Goal: Information Seeking & Learning: Learn about a topic

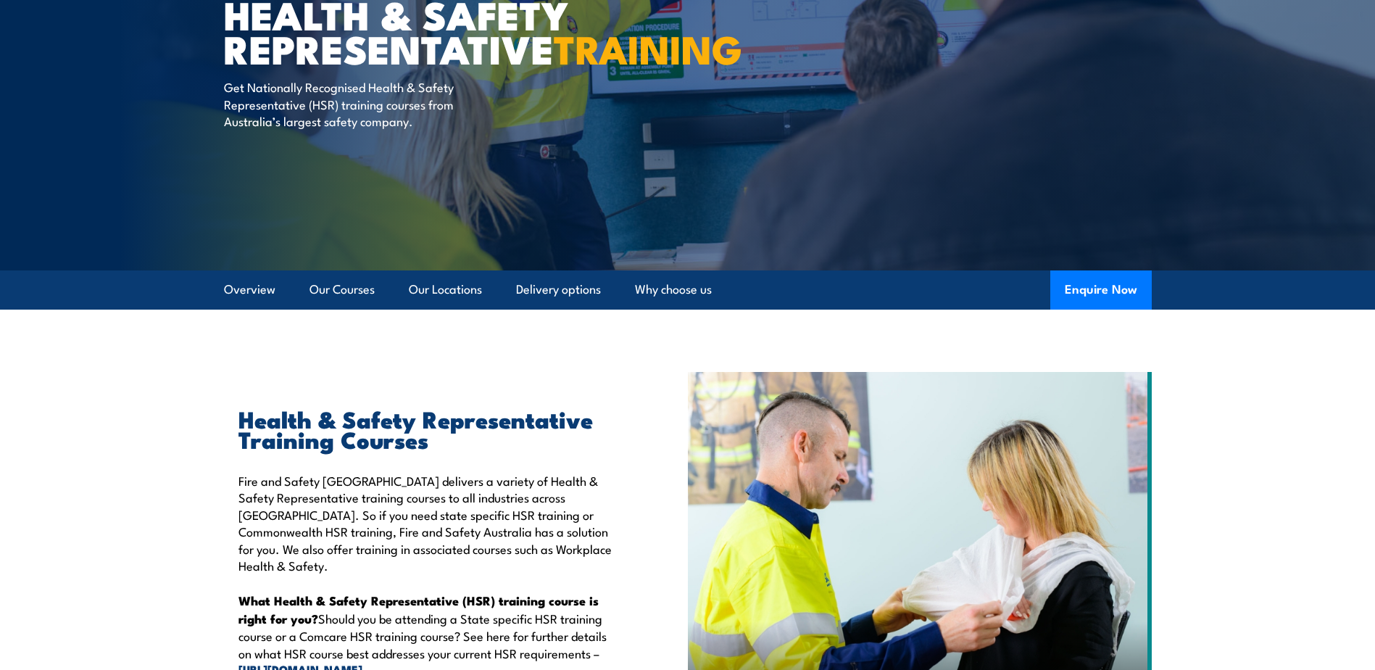
scroll to position [73, 0]
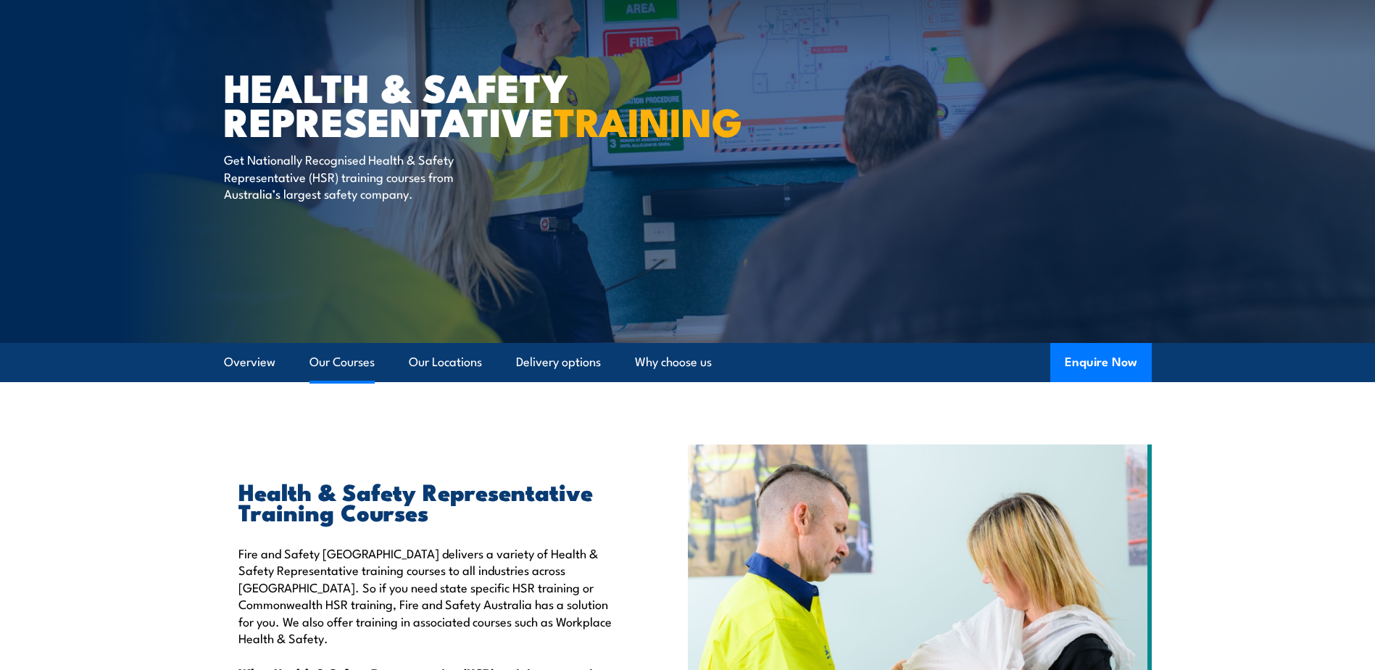
click at [326, 363] on link "Our Courses" at bounding box center [342, 362] width 65 height 38
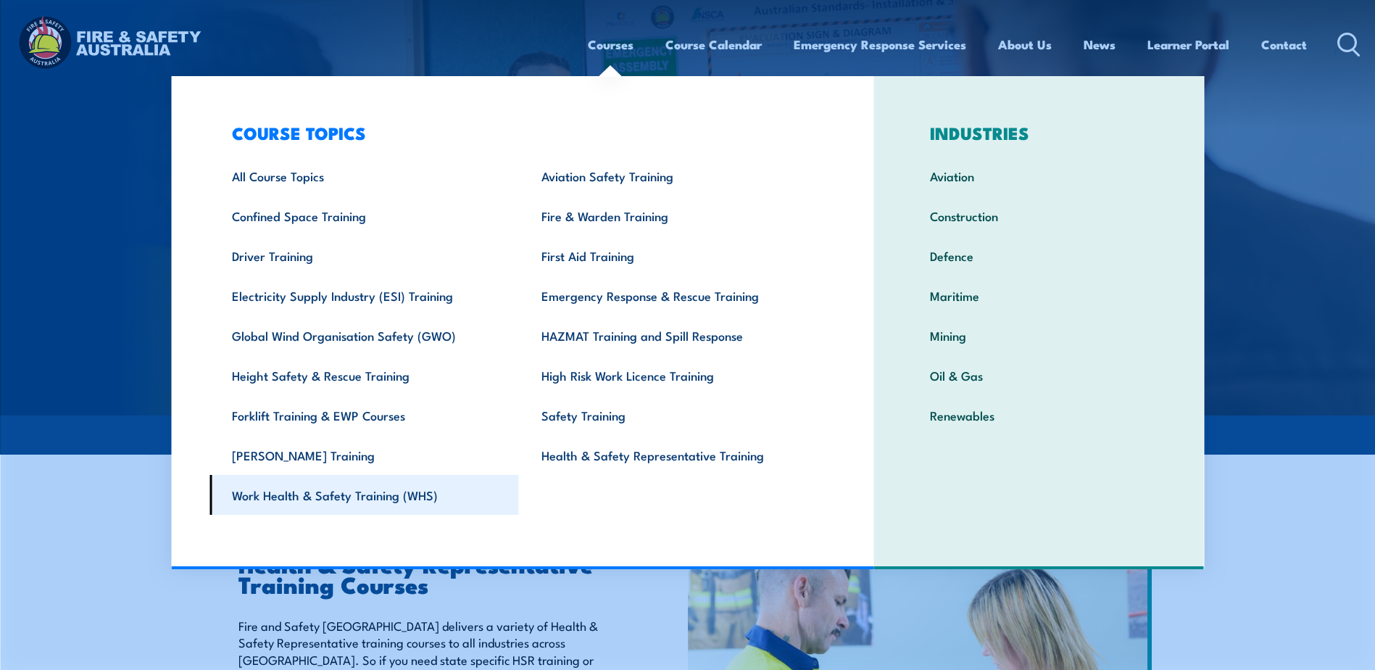
click at [370, 500] on link "Work Health & Safety Training (WHS)" at bounding box center [365, 495] width 310 height 40
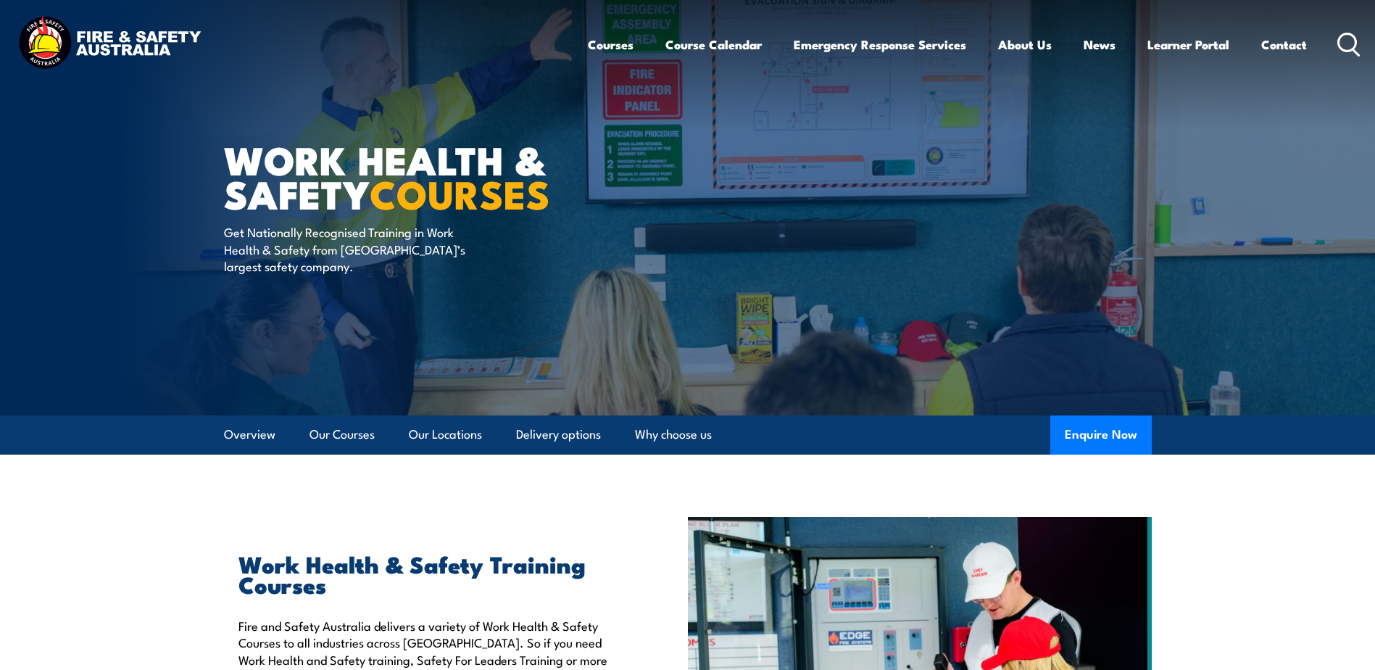
click at [1351, 42] on icon at bounding box center [1349, 45] width 23 height 24
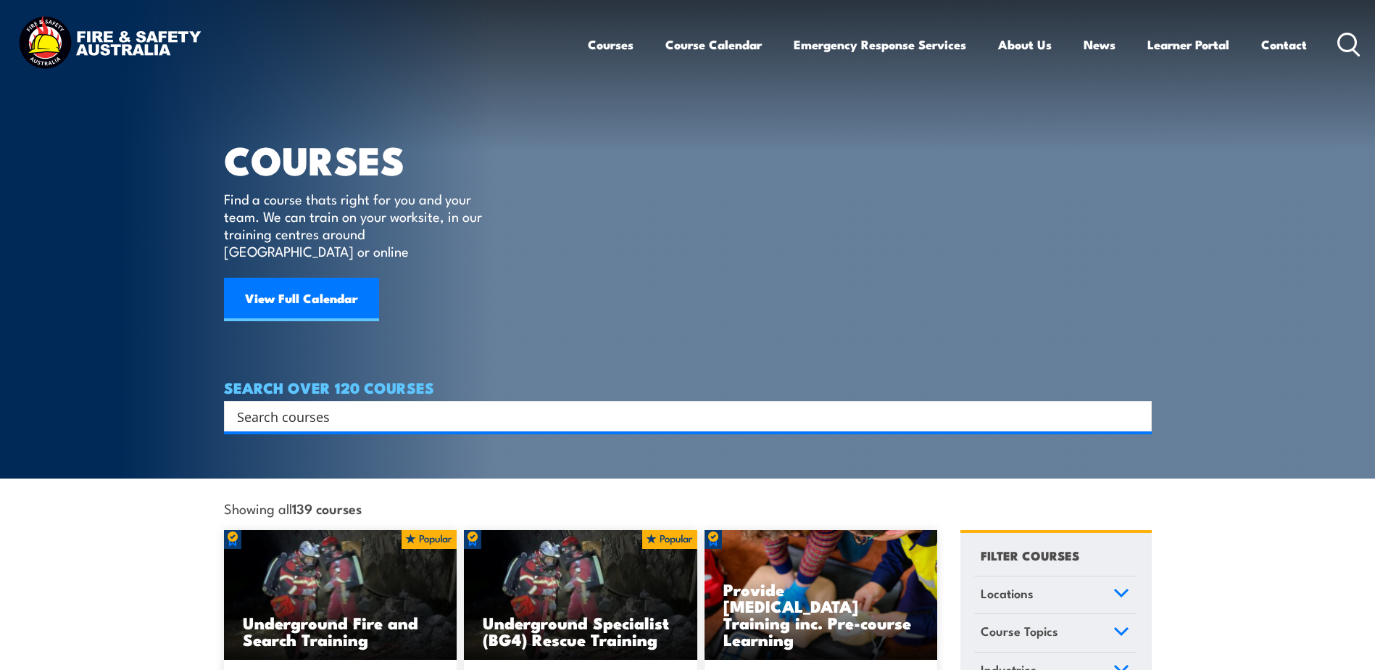
click at [368, 405] on input "Search input" at bounding box center [678, 416] width 883 height 22
paste input "CERTIFICATE RIIRIS501"
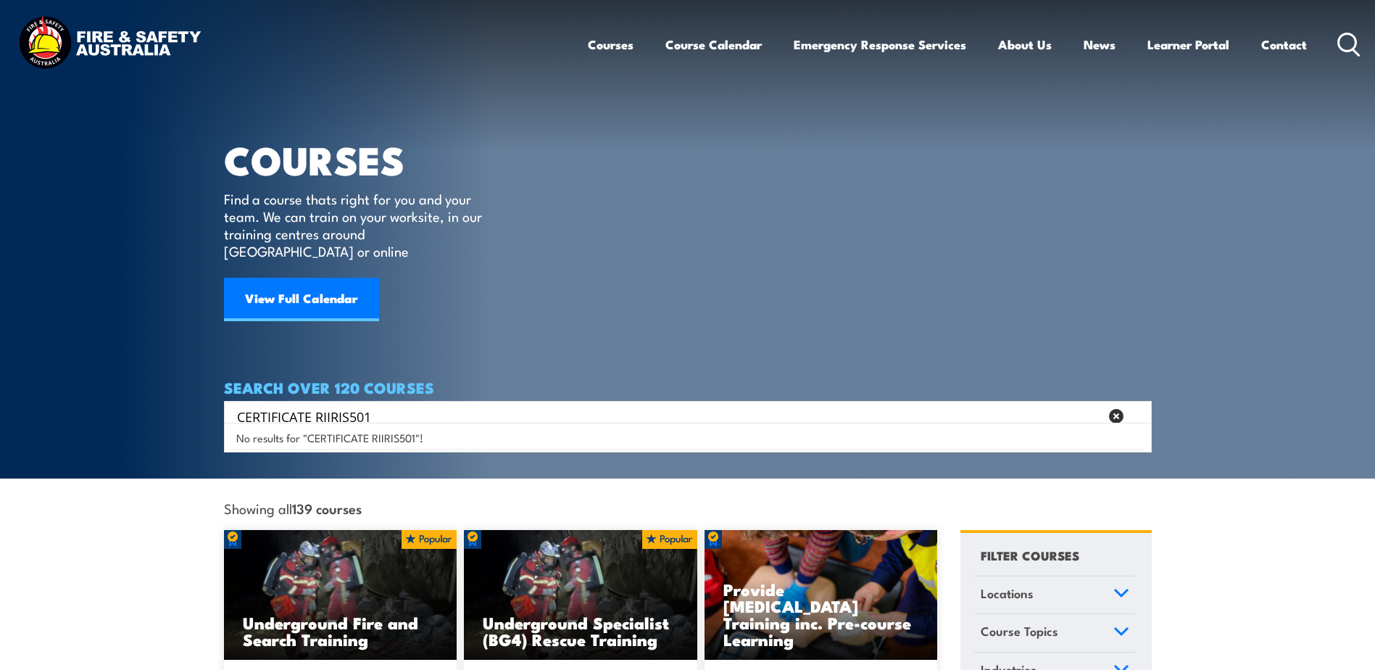
drag, startPoint x: 316, startPoint y: 400, endPoint x: 160, endPoint y: 400, distance: 155.9
click at [164, 400] on section "COURSES Find a course thats right for you and your team. We can train on your w…" at bounding box center [687, 239] width 1375 height 479
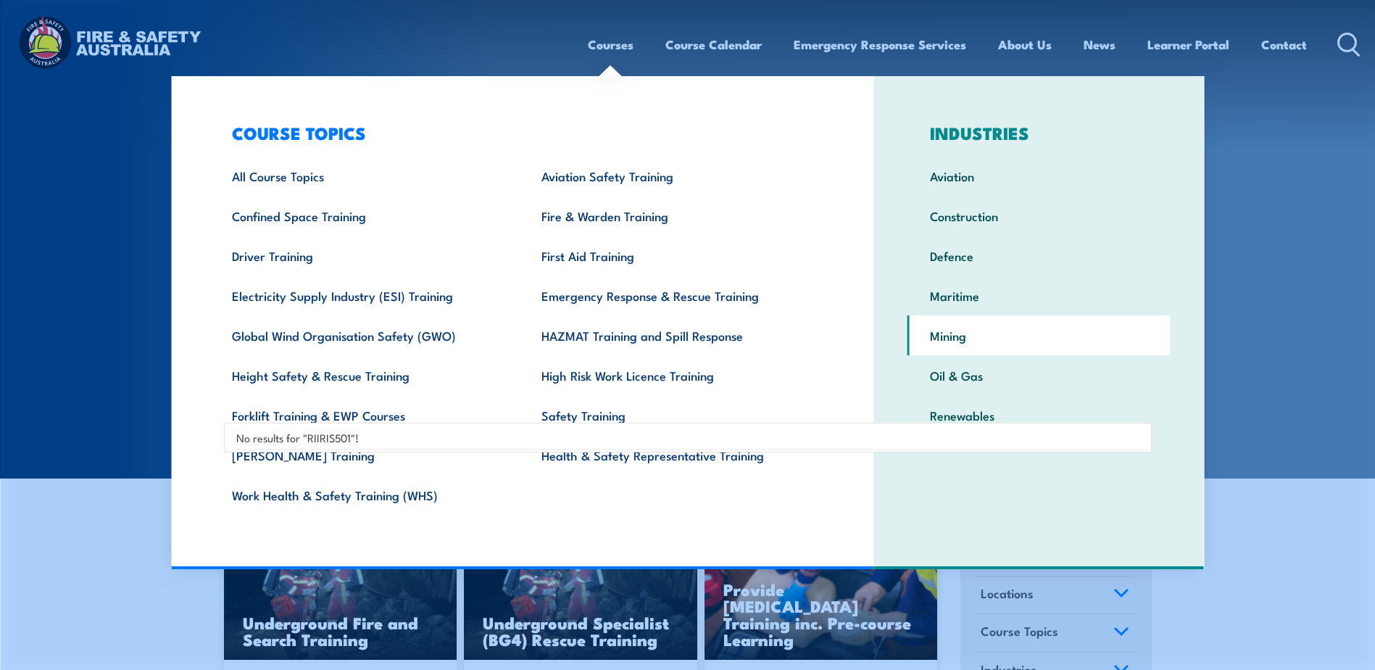
type input "RIIRIS501"
click at [945, 342] on link "Mining" at bounding box center [1039, 335] width 263 height 40
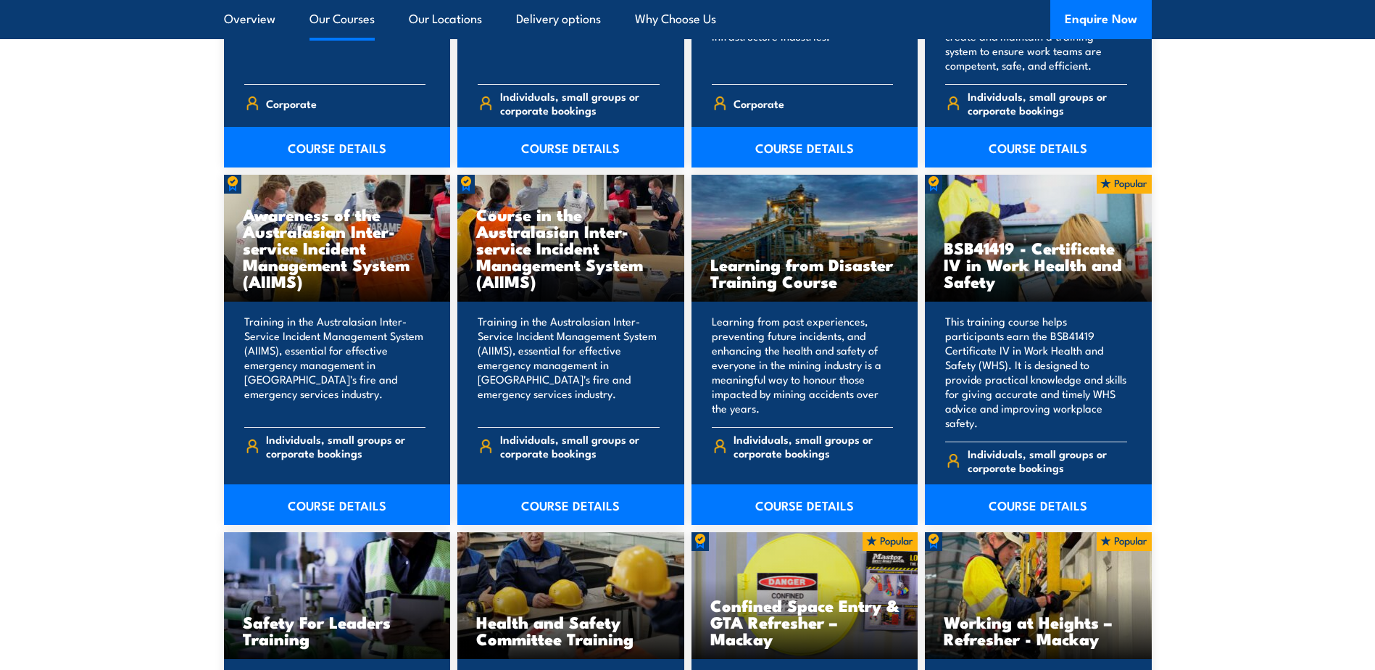
scroll to position [6090, 0]
